Goal: Obtain resource: Obtain resource

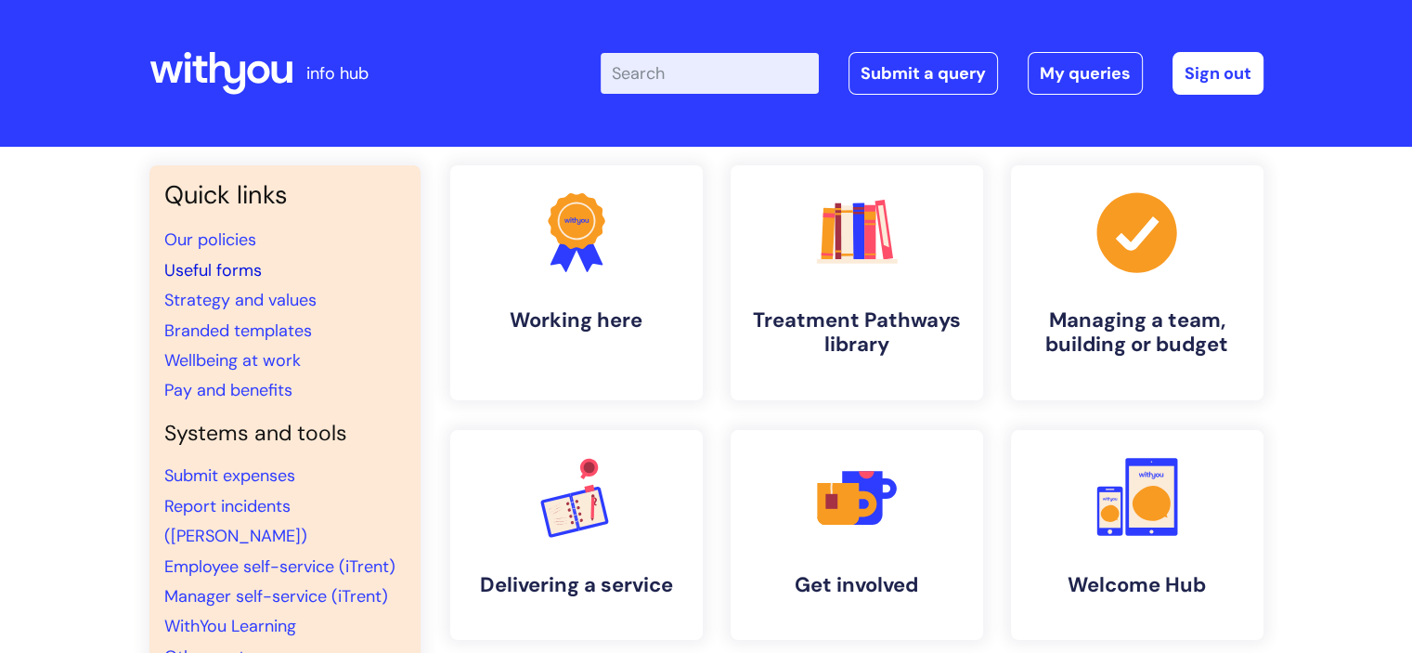
click at [189, 266] on link "Useful forms" at bounding box center [212, 270] width 97 height 22
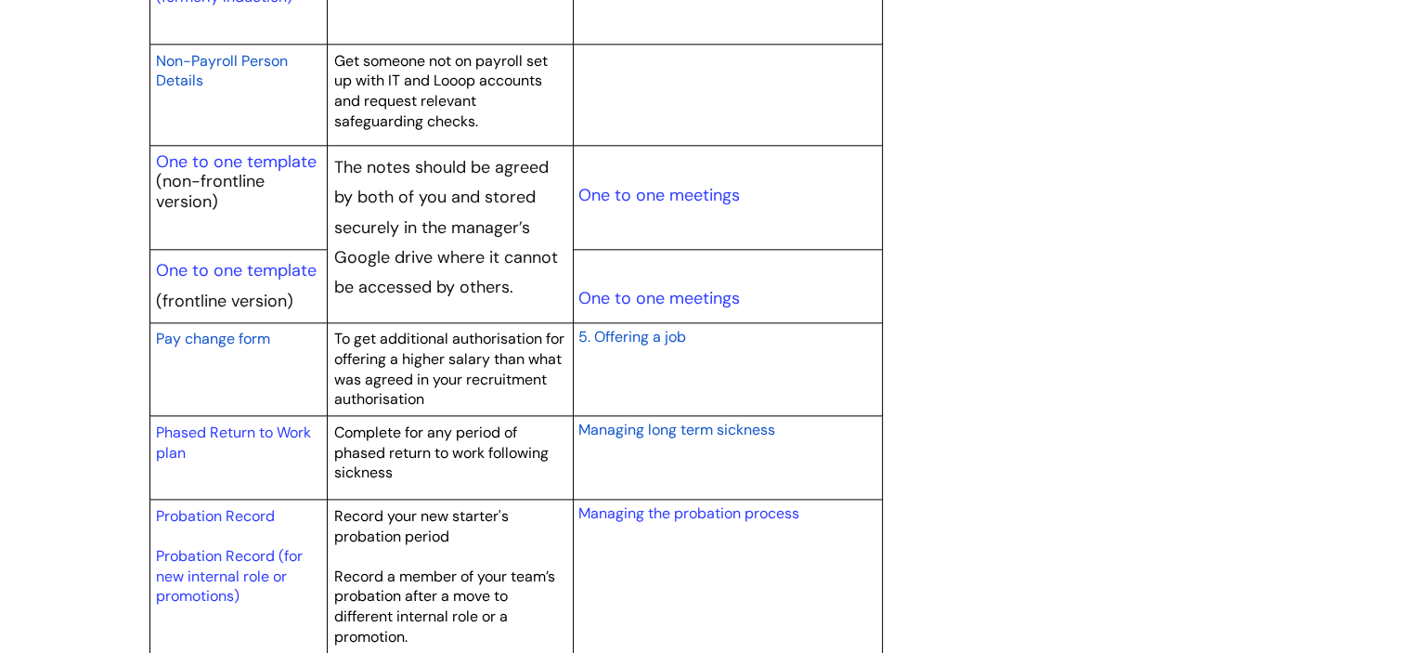
scroll to position [2229, 0]
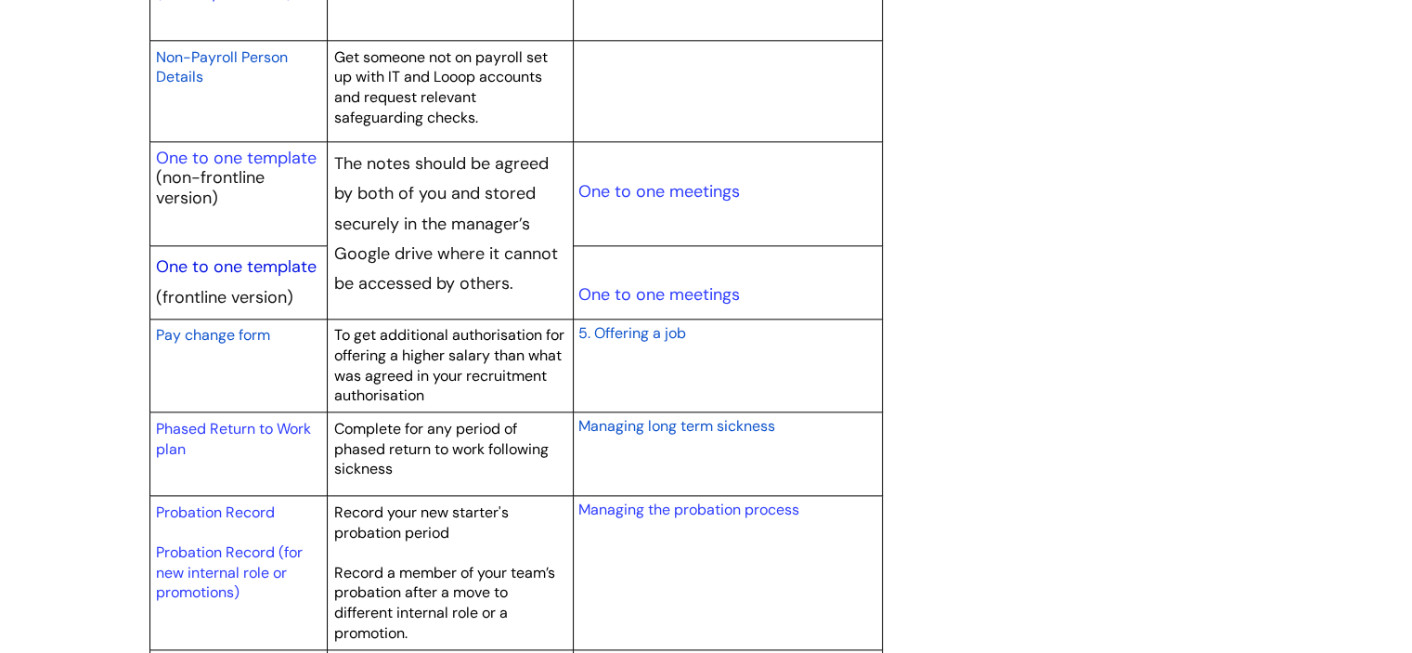
click at [197, 258] on link "One to one template" at bounding box center [236, 266] width 161 height 22
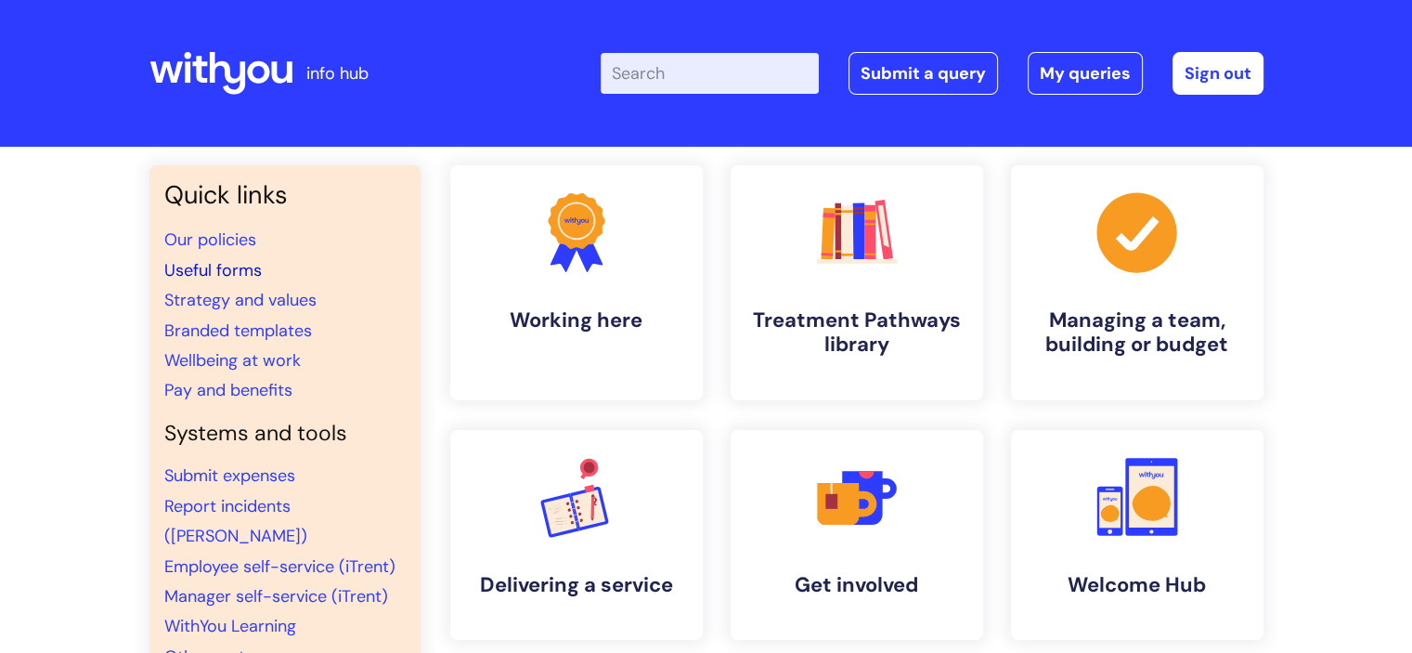
click at [189, 270] on link "Useful forms" at bounding box center [212, 270] width 97 height 22
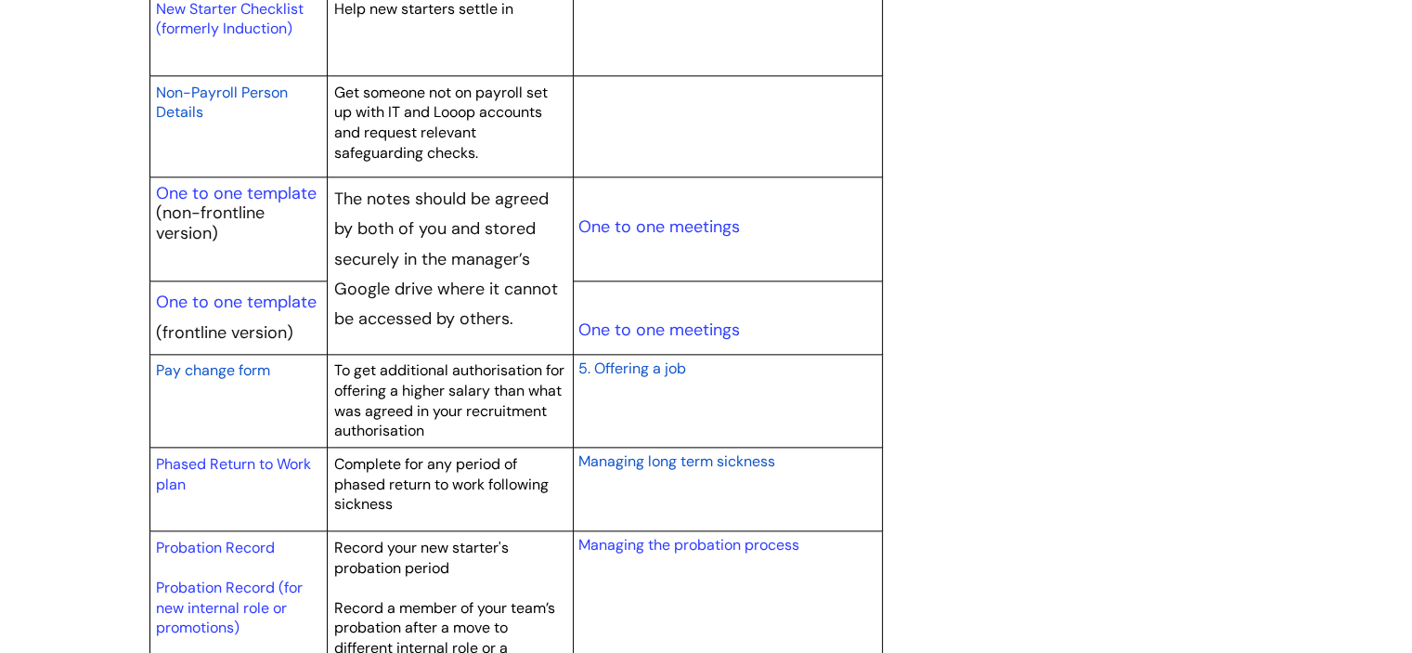
scroll to position [2229, 0]
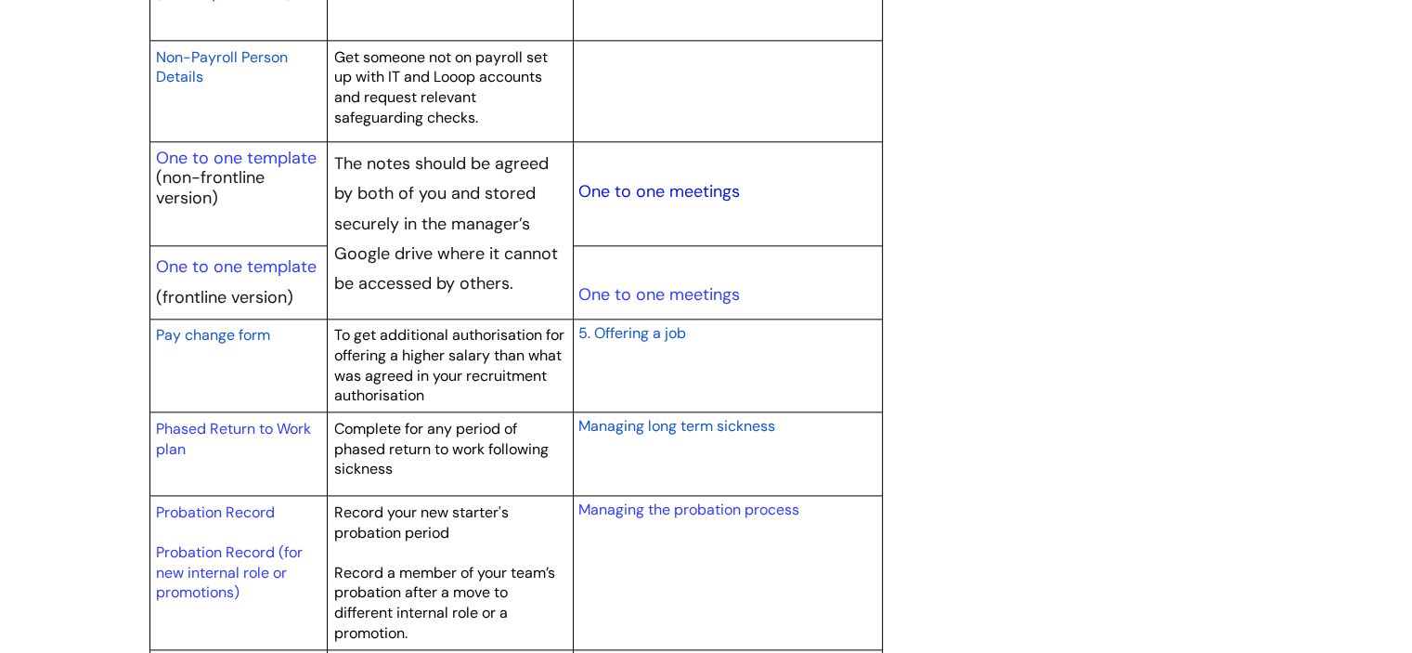
click at [626, 191] on link "One to one meetings" at bounding box center [659, 191] width 162 height 22
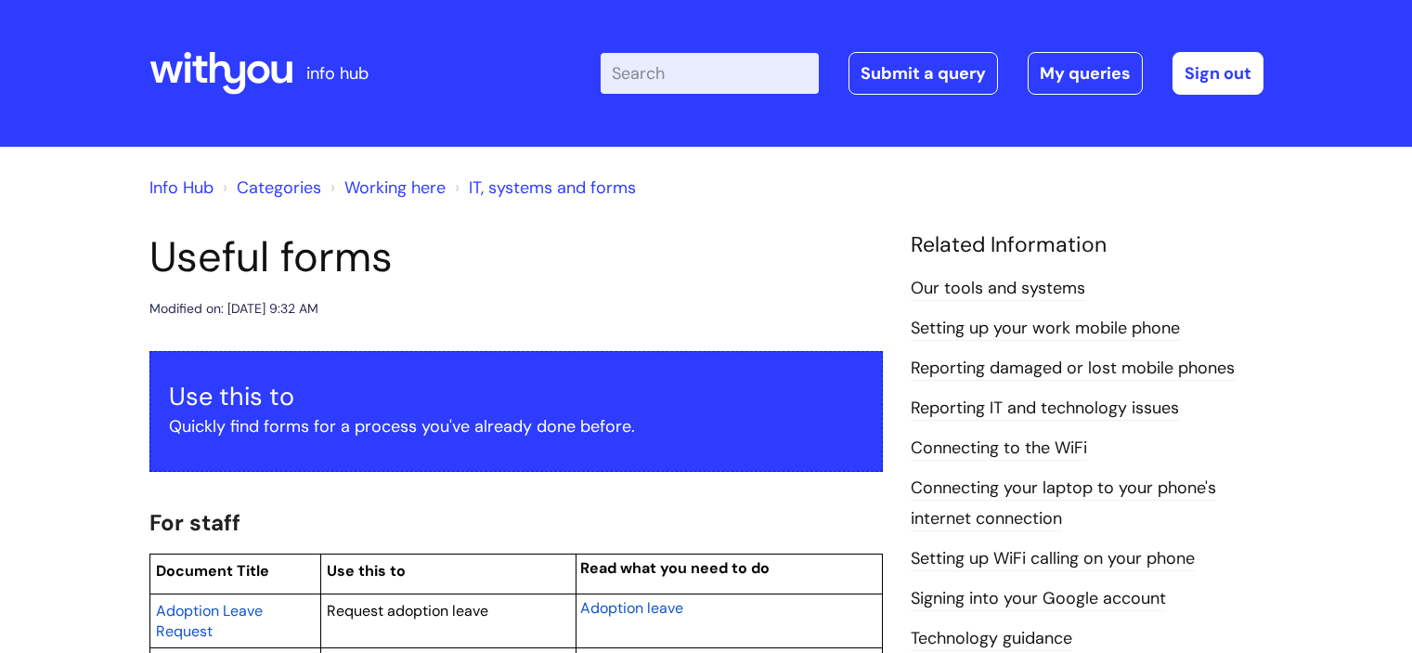
scroll to position [2229, 0]
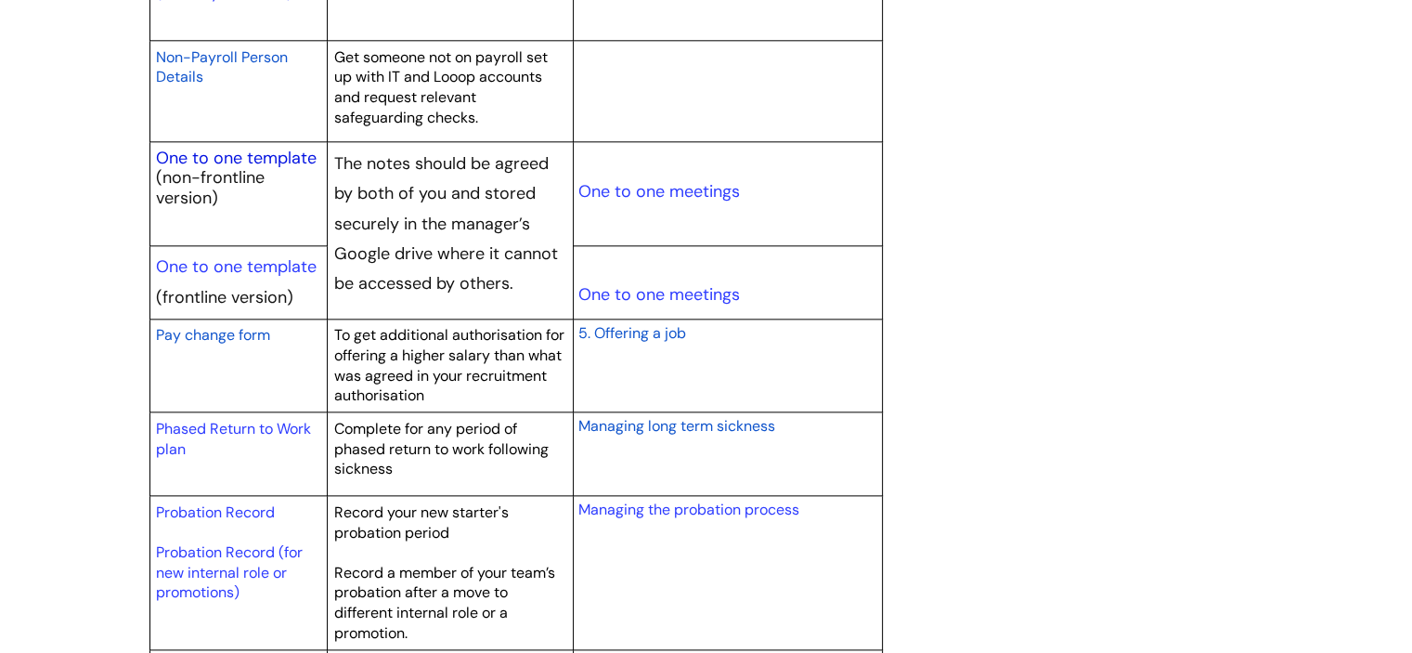
click at [217, 158] on link "One to one template" at bounding box center [236, 158] width 161 height 22
